Goal: Task Accomplishment & Management: Manage account settings

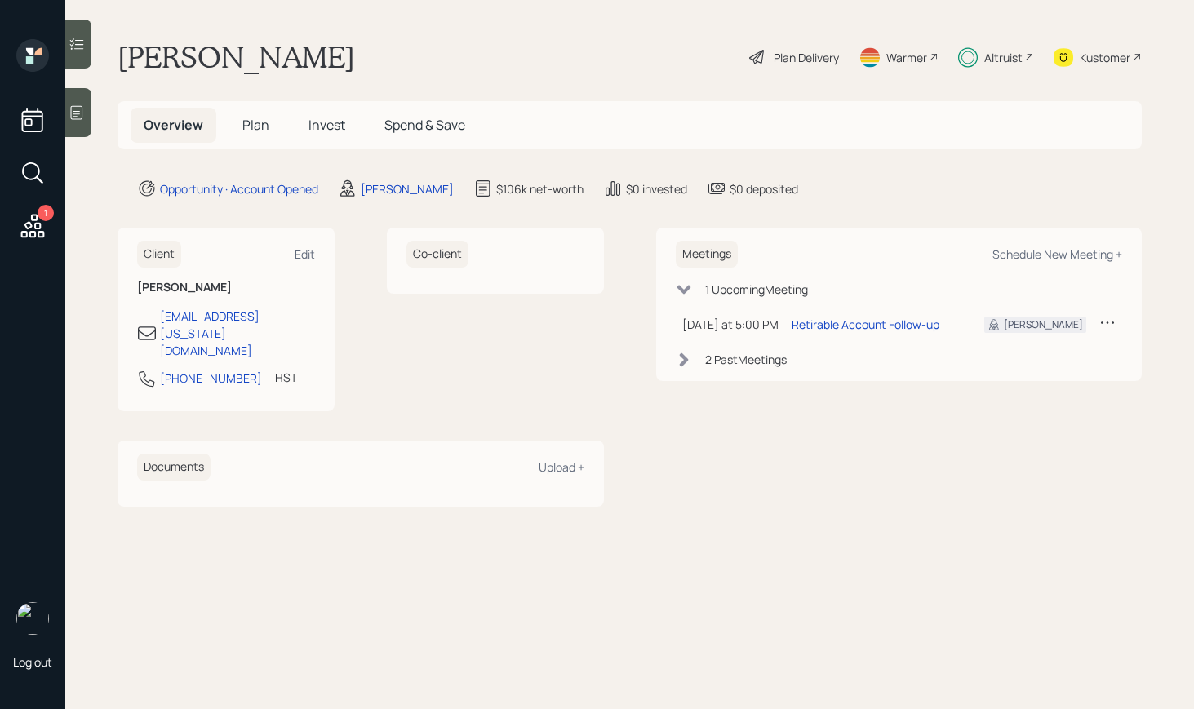
click at [1016, 64] on div "Altruist" at bounding box center [1003, 57] width 38 height 17
click at [1035, 51] on div "Plan Delivery Warmer Altruist Kustomer" at bounding box center [944, 57] width 394 height 36
click at [1024, 56] on icon at bounding box center [1029, 57] width 10 height 10
click at [1098, 56] on div "Kustomer" at bounding box center [1105, 57] width 51 height 17
click at [244, 128] on span "Plan" at bounding box center [255, 125] width 27 height 18
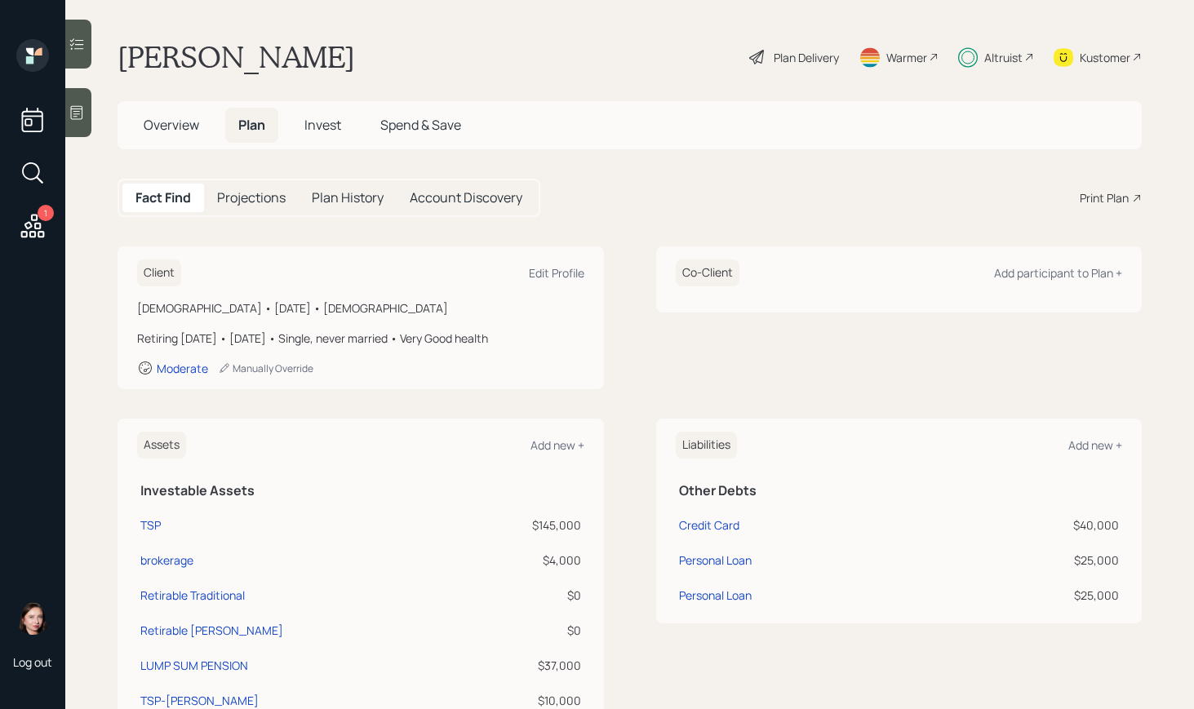
click at [320, 126] on span "Invest" at bounding box center [322, 125] width 37 height 18
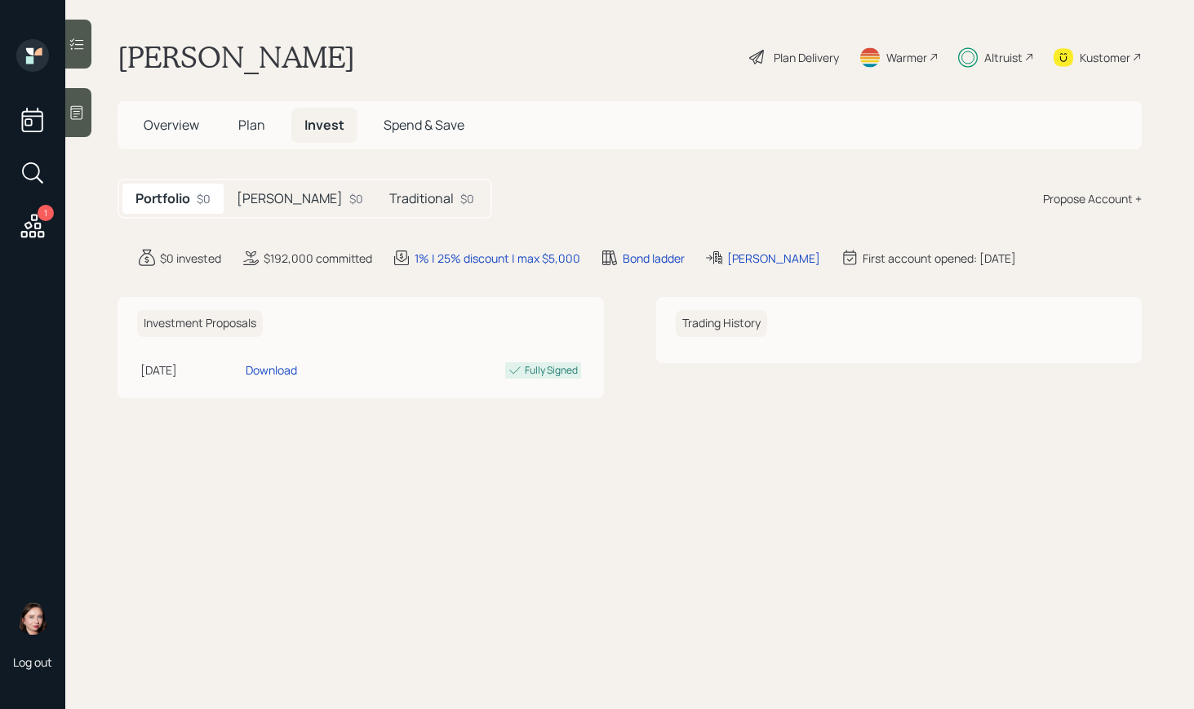
click at [260, 201] on h5 "Roth" at bounding box center [290, 199] width 106 height 16
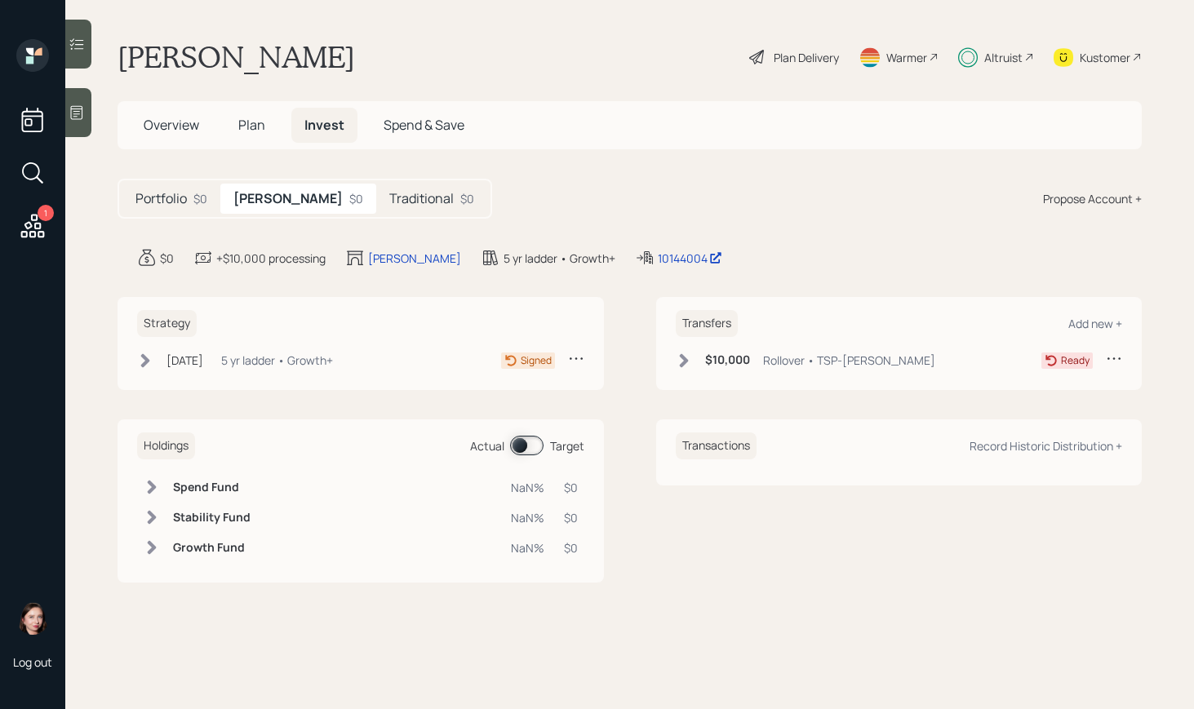
click at [695, 360] on div "$10,000 Rollover • TSP-ROTH" at bounding box center [805, 360] width 259 height 20
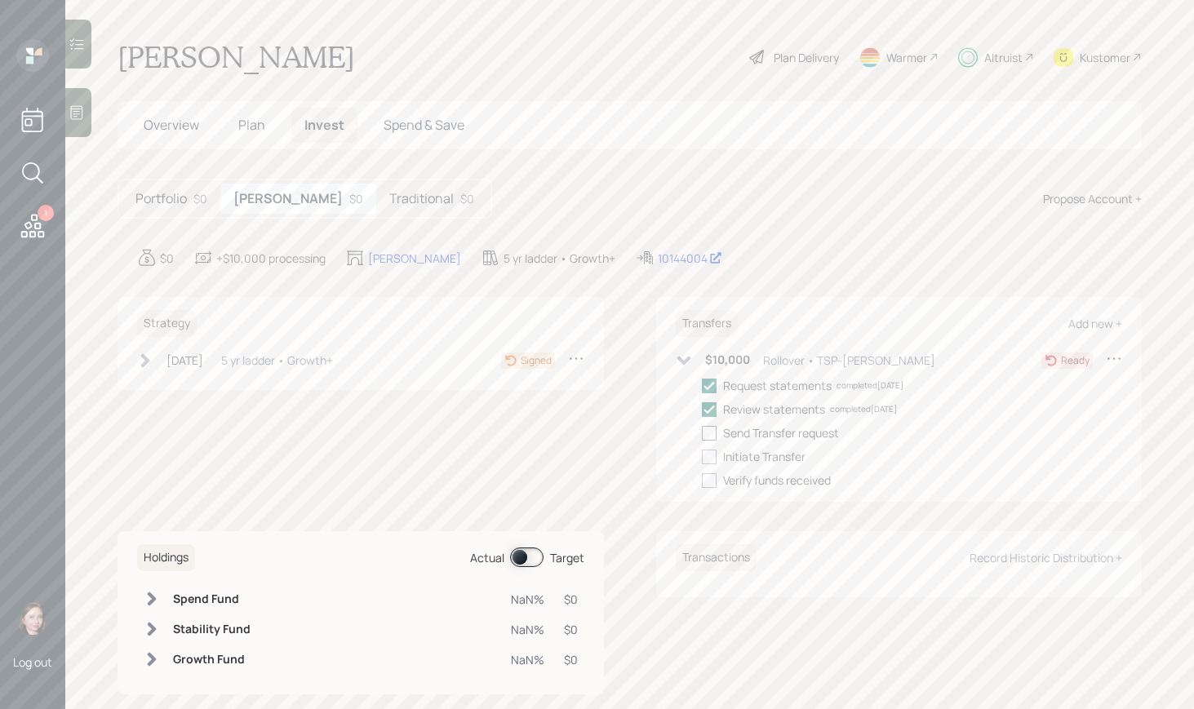
click at [702, 434] on div at bounding box center [709, 433] width 15 height 15
click at [701, 433] on input "checkbox" at bounding box center [701, 432] width 1 height 1
checkbox input "true"
click at [704, 456] on div at bounding box center [709, 457] width 15 height 15
click at [702, 456] on input "checkbox" at bounding box center [701, 456] width 1 height 1
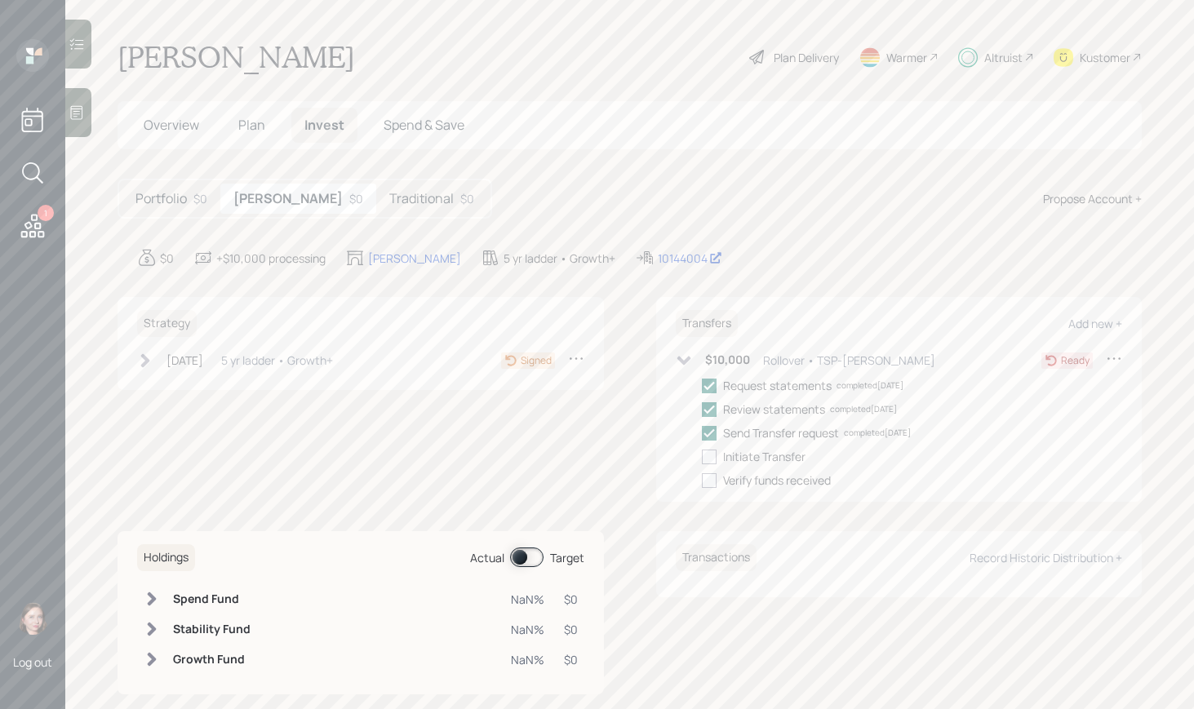
checkbox input "true"
click at [389, 193] on h5 "Traditional" at bounding box center [421, 199] width 64 height 16
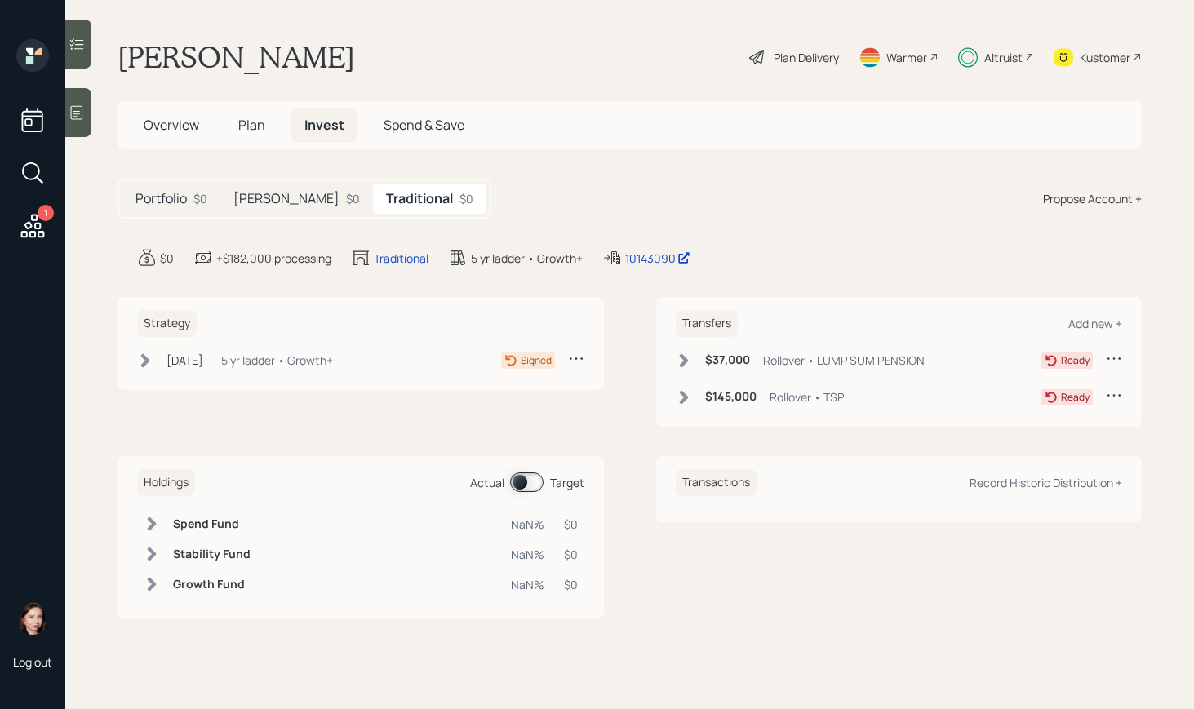
click at [686, 350] on div "$37,000 Rollover • LUMP SUM PENSION" at bounding box center [800, 360] width 249 height 20
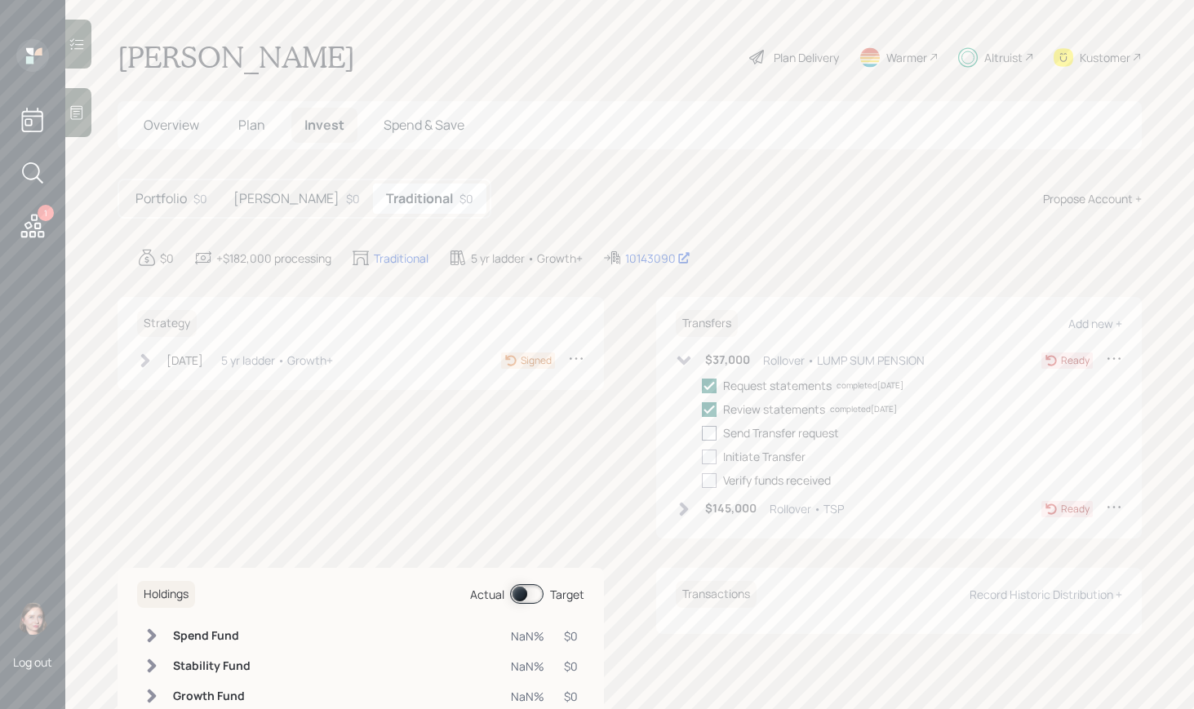
click at [712, 441] on label at bounding box center [712, 432] width 21 height 17
click at [702, 433] on input "checkbox" at bounding box center [701, 432] width 1 height 1
click at [712, 441] on label at bounding box center [712, 432] width 21 height 17
click at [702, 433] on input "checkbox" at bounding box center [701, 432] width 1 height 1
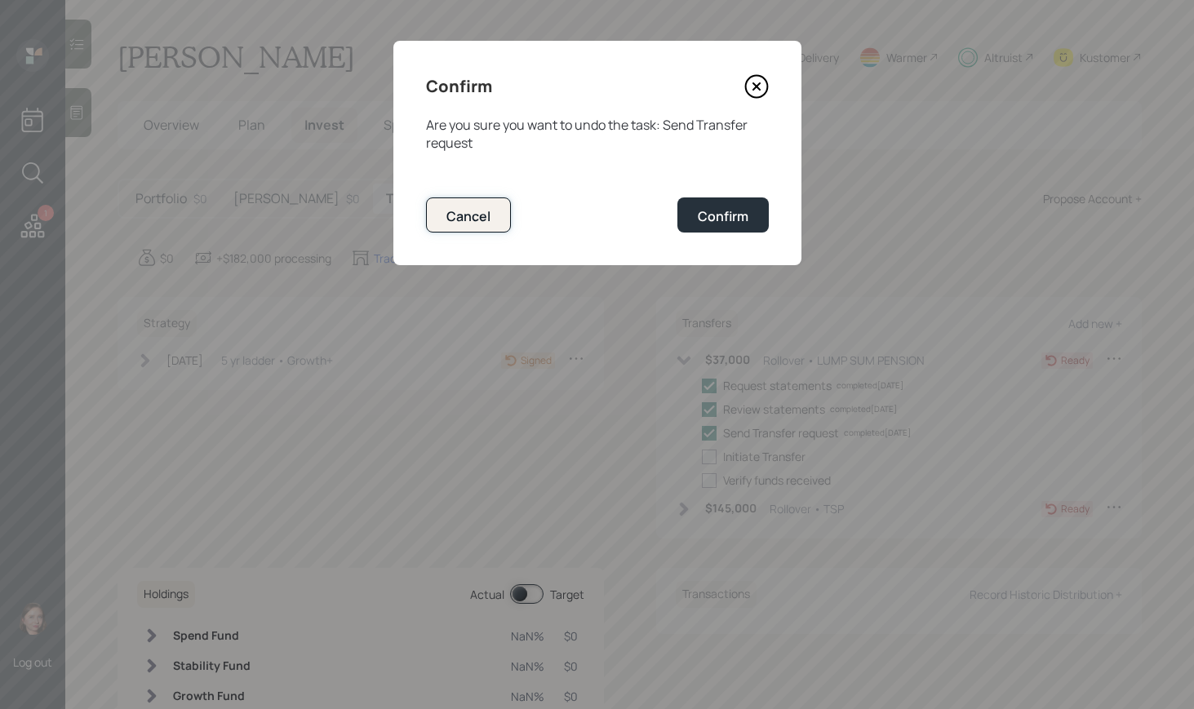
click at [500, 220] on button "Cancel" at bounding box center [468, 214] width 85 height 35
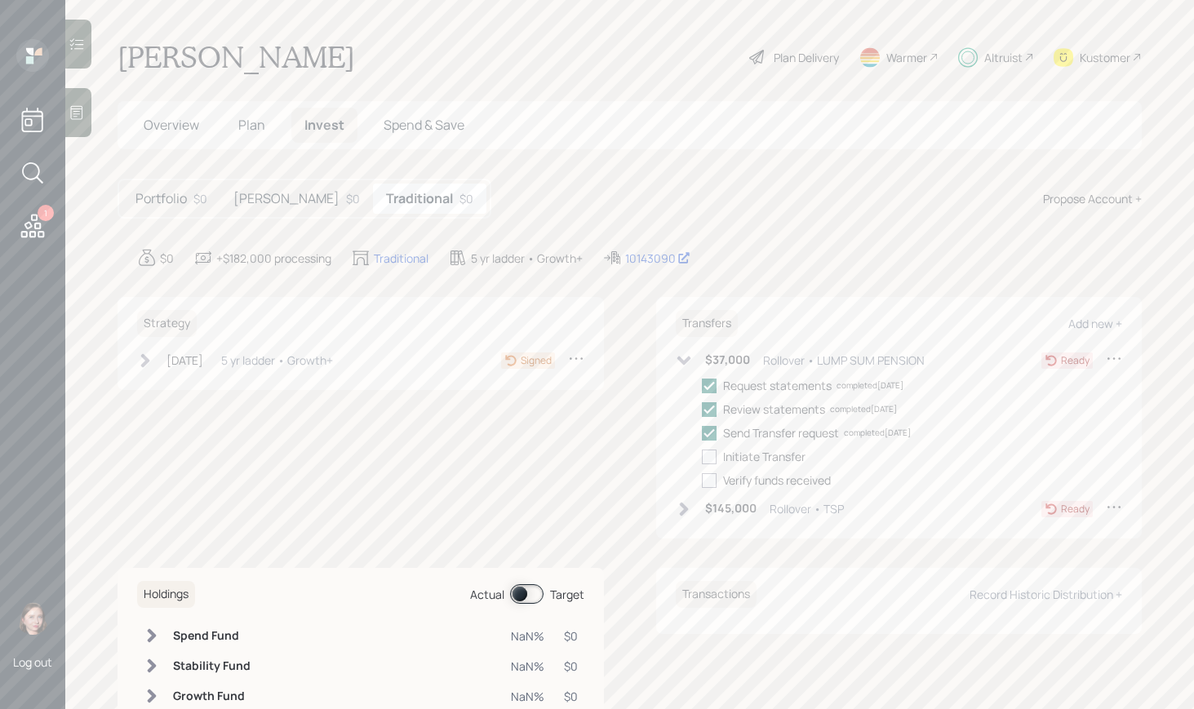
click at [703, 419] on div "Request statements completed 10/08/25 Review statements completed 10/08/25 Send…" at bounding box center [912, 433] width 421 height 112
click at [702, 433] on icon at bounding box center [709, 433] width 15 height 15
click at [701, 433] on input "checkbox" at bounding box center [701, 432] width 1 height 1
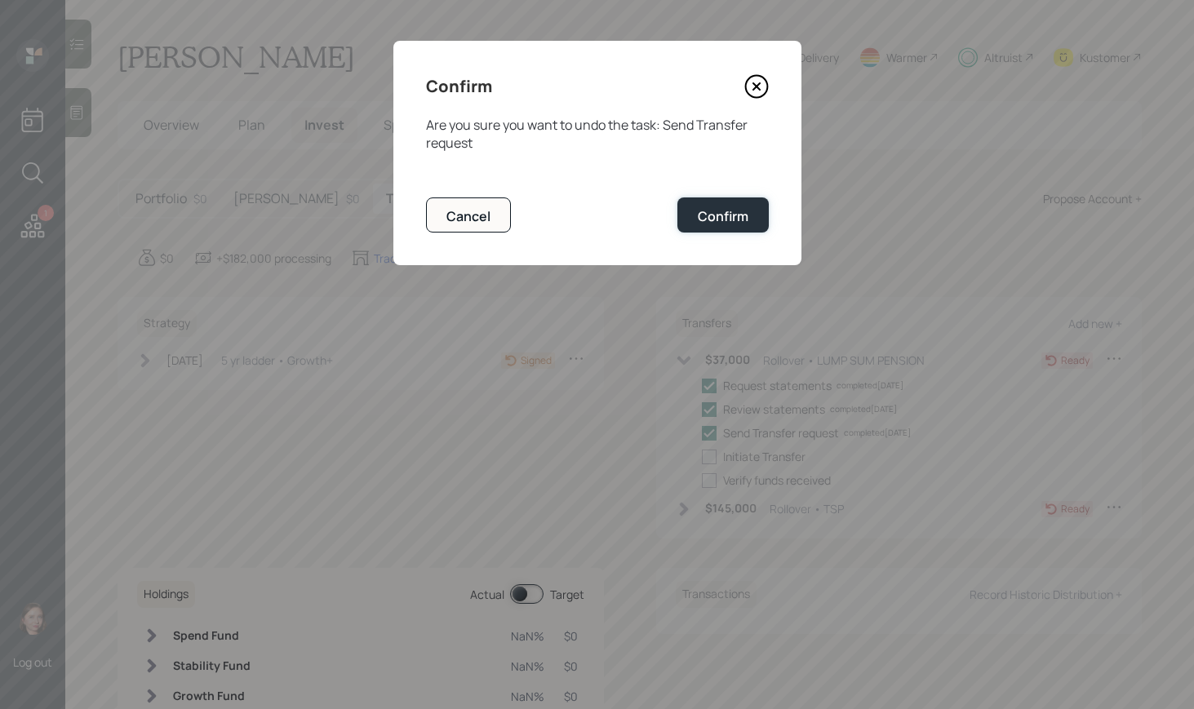
click at [712, 222] on div "Confirm" at bounding box center [723, 216] width 51 height 18
checkbox input "false"
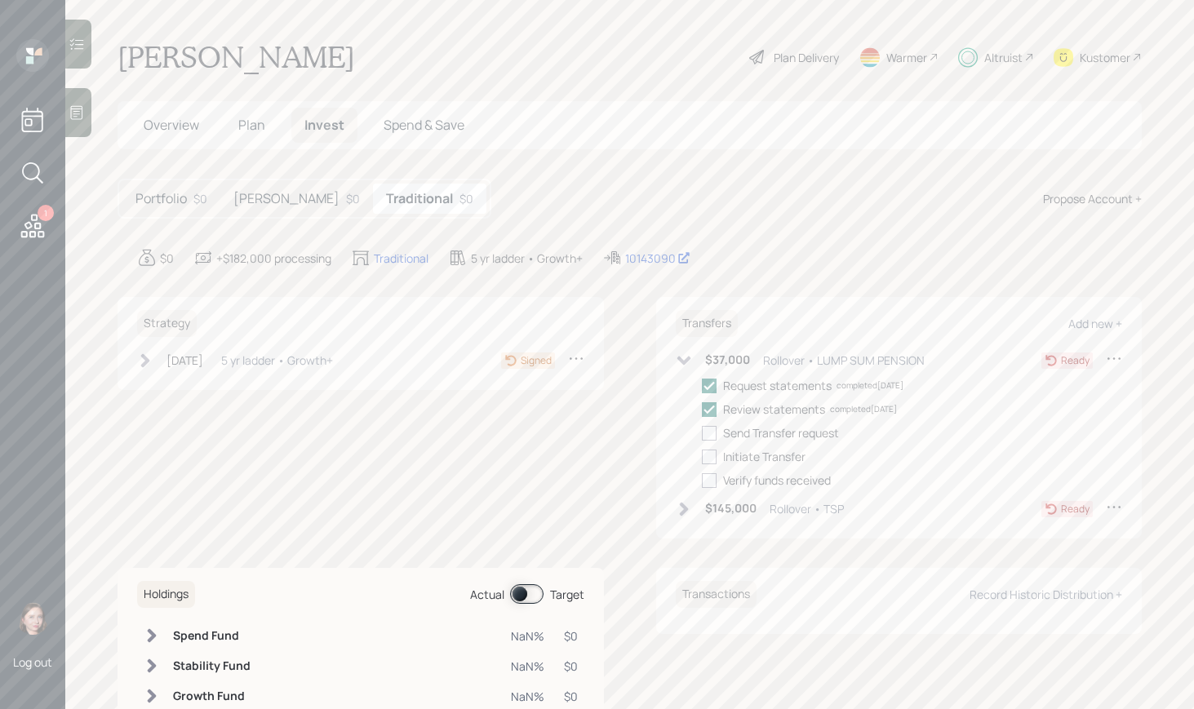
click at [676, 499] on div "$145,000 Rollover • TSP" at bounding box center [760, 509] width 168 height 20
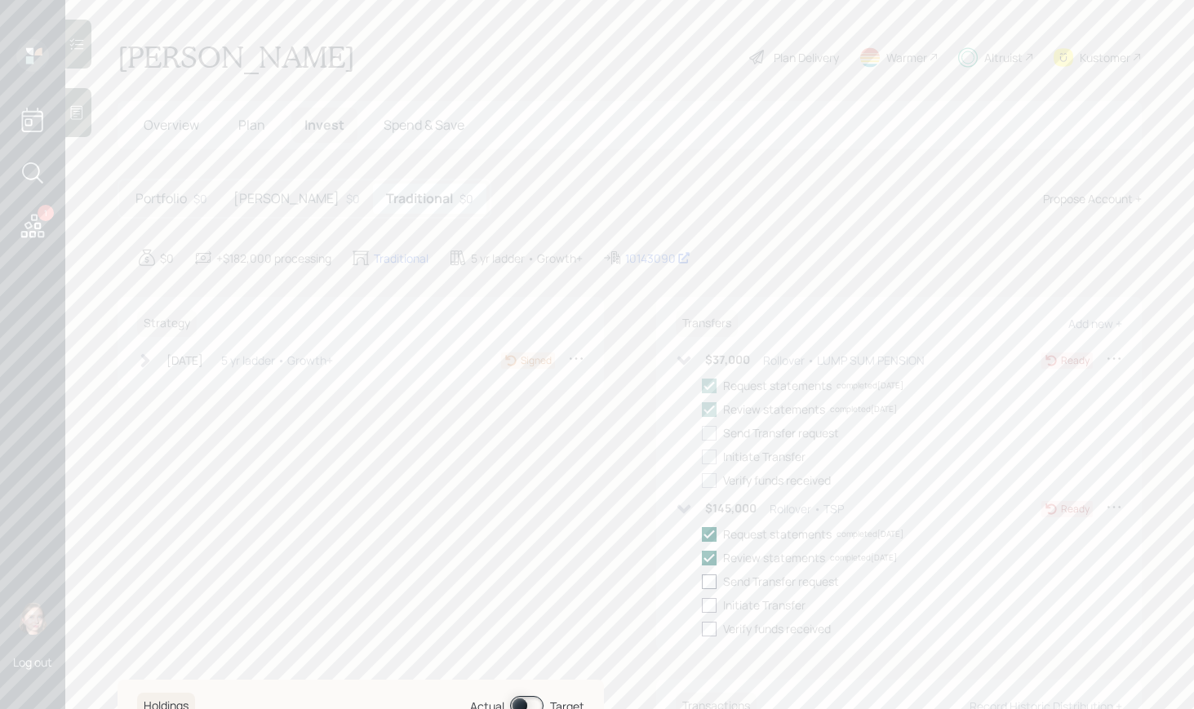
click at [708, 585] on div at bounding box center [709, 581] width 15 height 15
click at [702, 582] on input "checkbox" at bounding box center [701, 581] width 1 height 1
checkbox input "true"
click at [704, 606] on div at bounding box center [709, 605] width 15 height 15
click at [702, 605] on input "checkbox" at bounding box center [701, 605] width 1 height 1
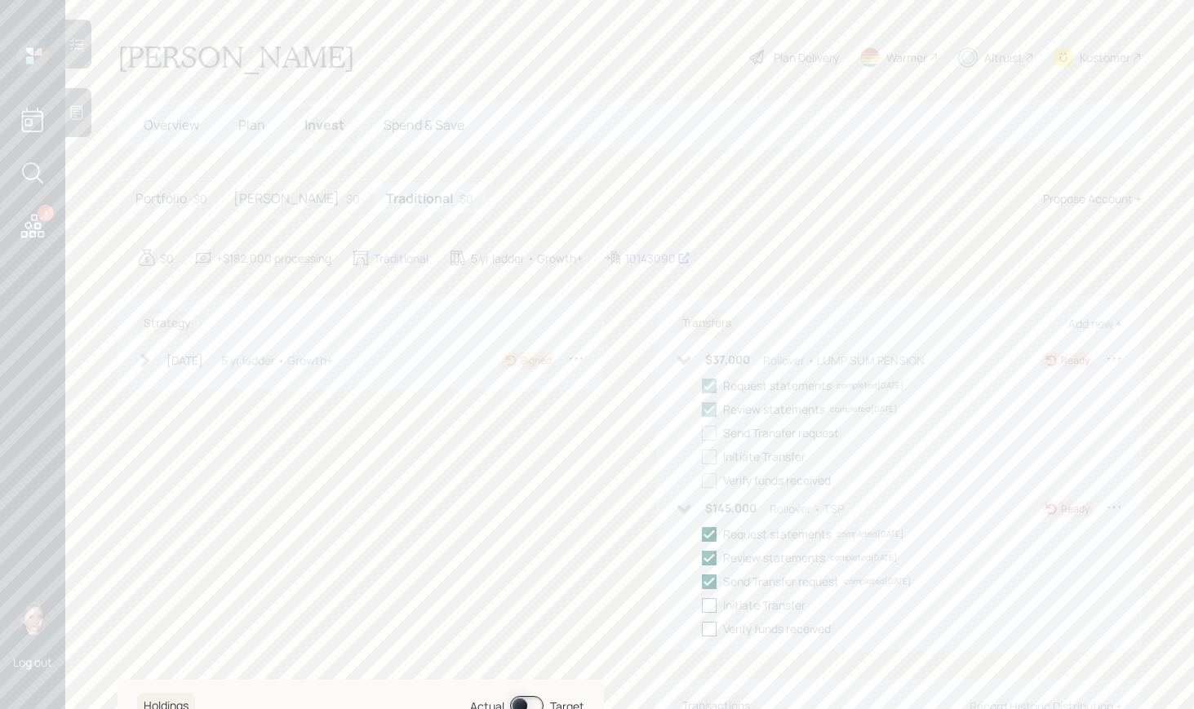
checkbox input "true"
click at [703, 161] on main "Alyson Okita Plan Delivery Warmer Altruist Kustomer Overview Plan Invest Spend …" at bounding box center [629, 354] width 1129 height 709
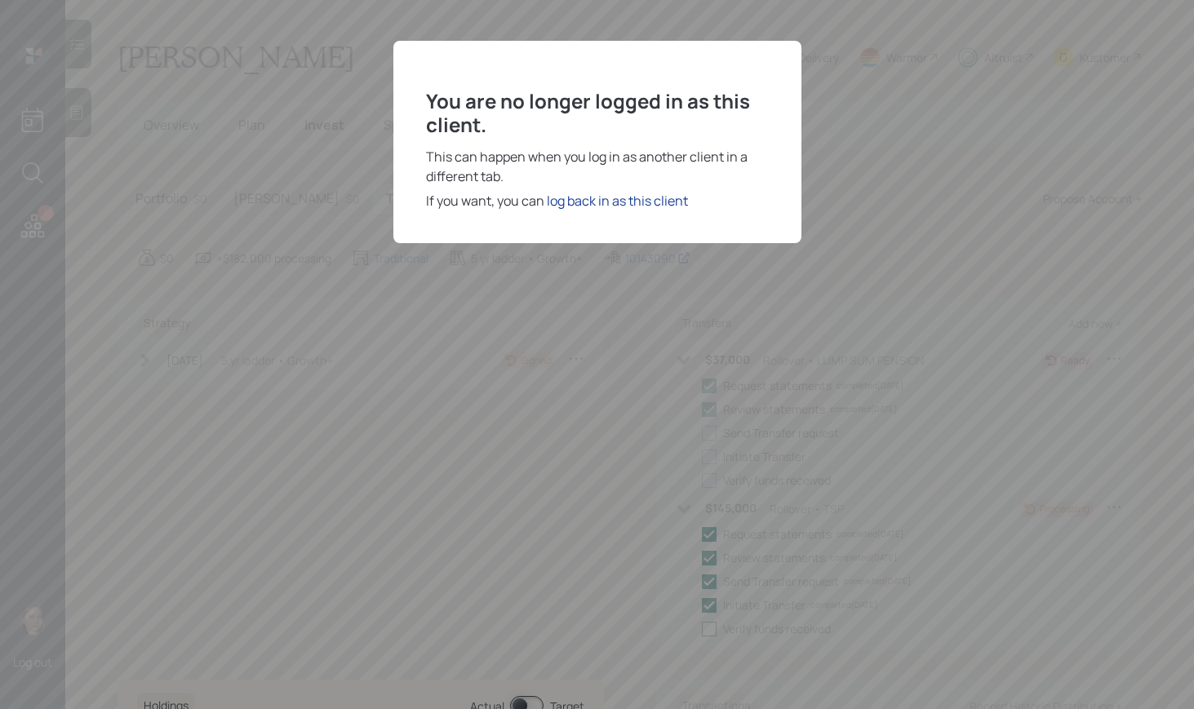
click at [619, 202] on div "log back in as this client" at bounding box center [617, 201] width 141 height 20
